Goal: Task Accomplishment & Management: Use online tool/utility

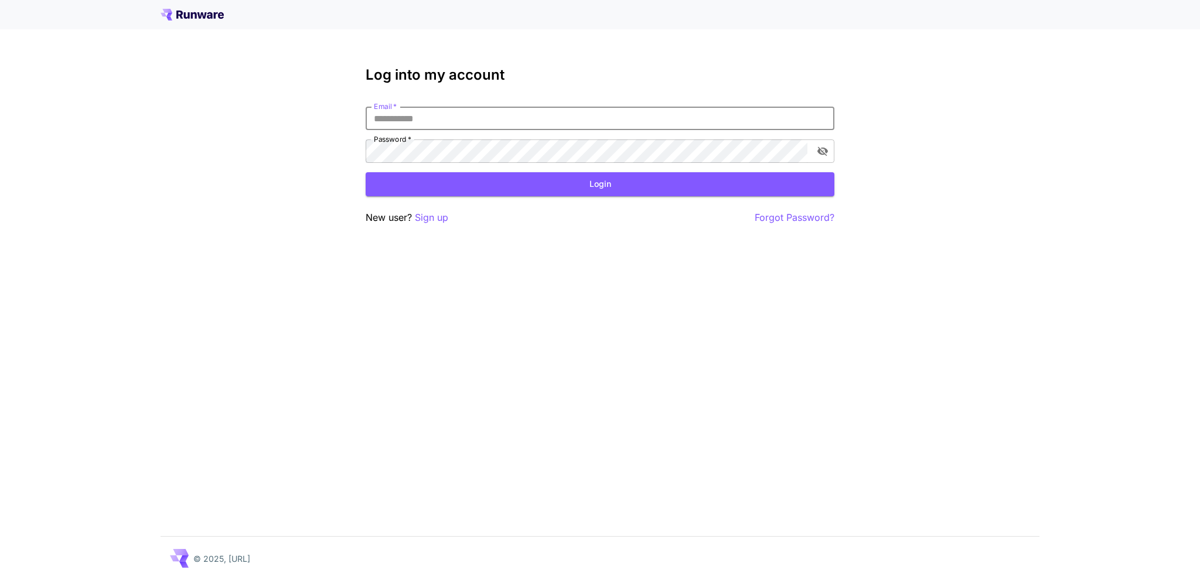
click at [551, 125] on input "Email   *" at bounding box center [600, 118] width 469 height 23
type input "**********"
click at [547, 175] on button "Login" at bounding box center [600, 184] width 469 height 24
